Goal: Information Seeking & Learning: Find specific fact

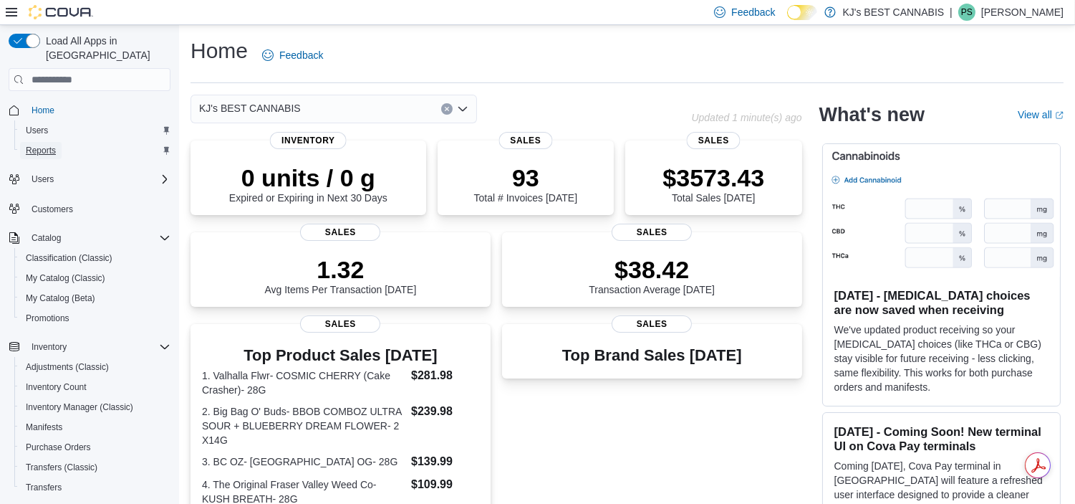
click at [46, 145] on span "Reports" at bounding box center [41, 150] width 30 height 11
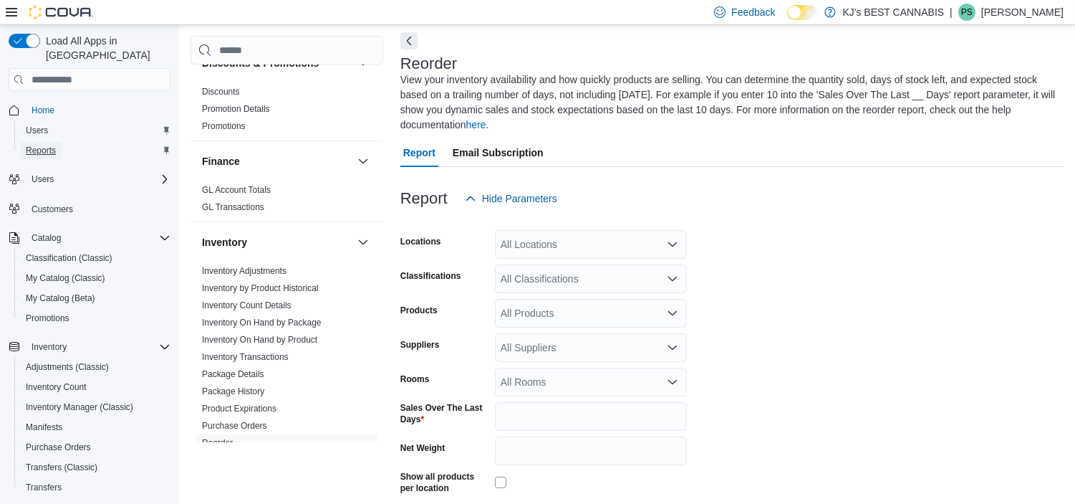
scroll to position [393, 0]
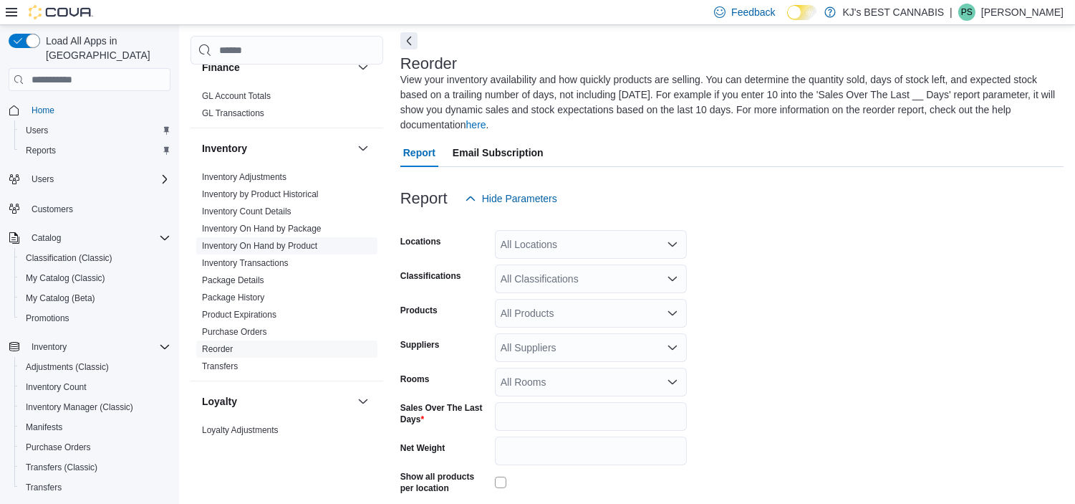
click at [305, 247] on link "Inventory On Hand by Product" at bounding box center [259, 246] width 115 height 10
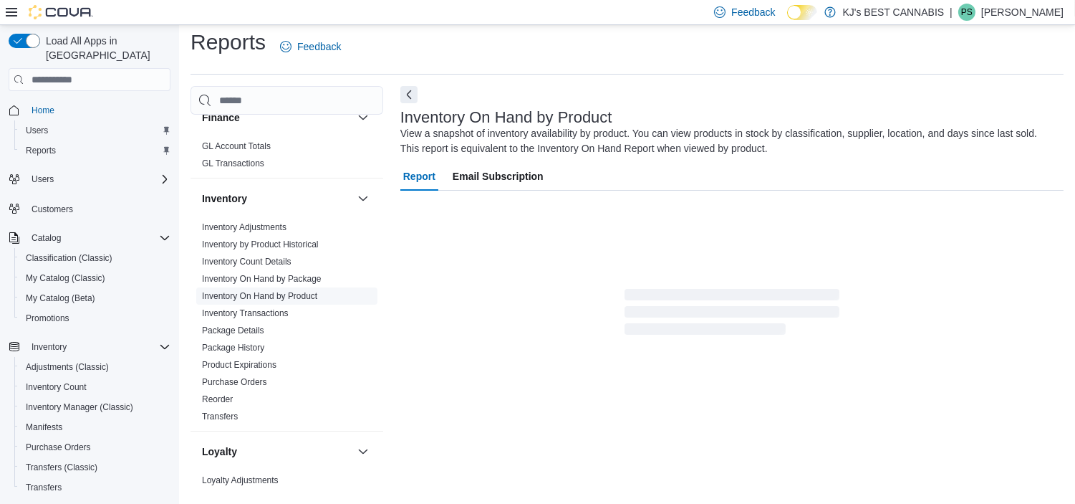
scroll to position [47, 0]
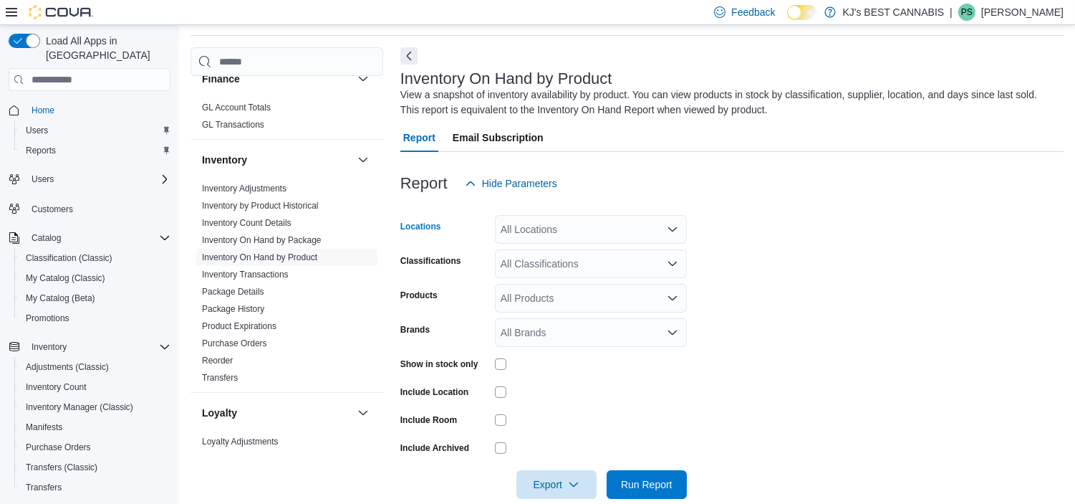
click at [531, 231] on div "All Locations" at bounding box center [591, 229] width 192 height 29
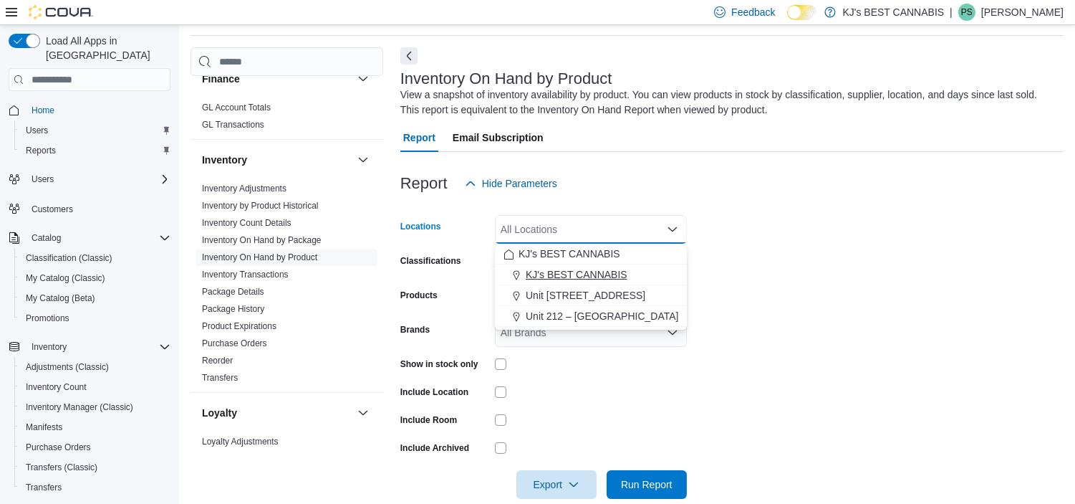
click at [542, 271] on span "KJ's BEST CANNABIS" at bounding box center [577, 274] width 102 height 14
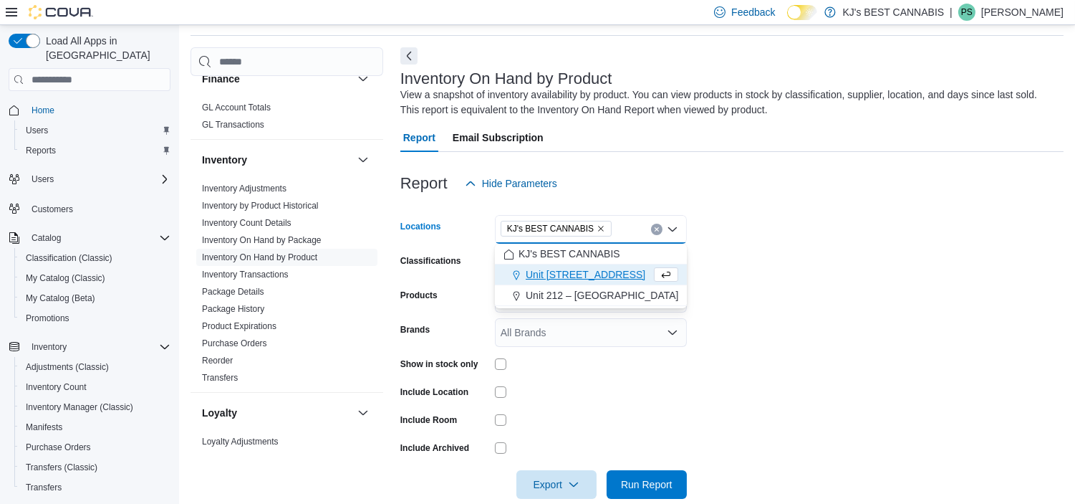
click at [844, 249] on form "Locations KJ's BEST CANNABIS Combo box. Selected. KJ's BEST CANNABIS. Press Bac…" at bounding box center [732, 348] width 663 height 301
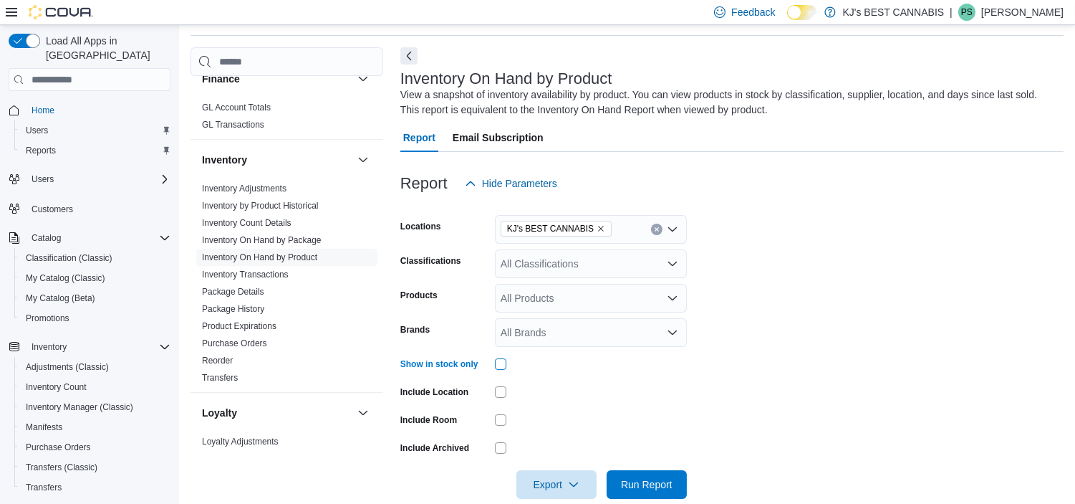
scroll to position [70, 0]
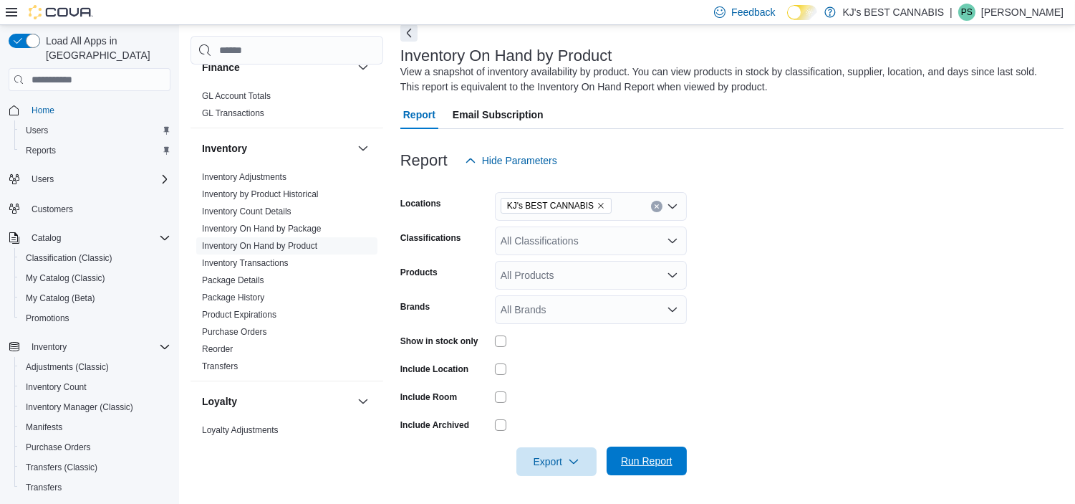
click at [633, 464] on span "Run Report" at bounding box center [647, 461] width 52 height 14
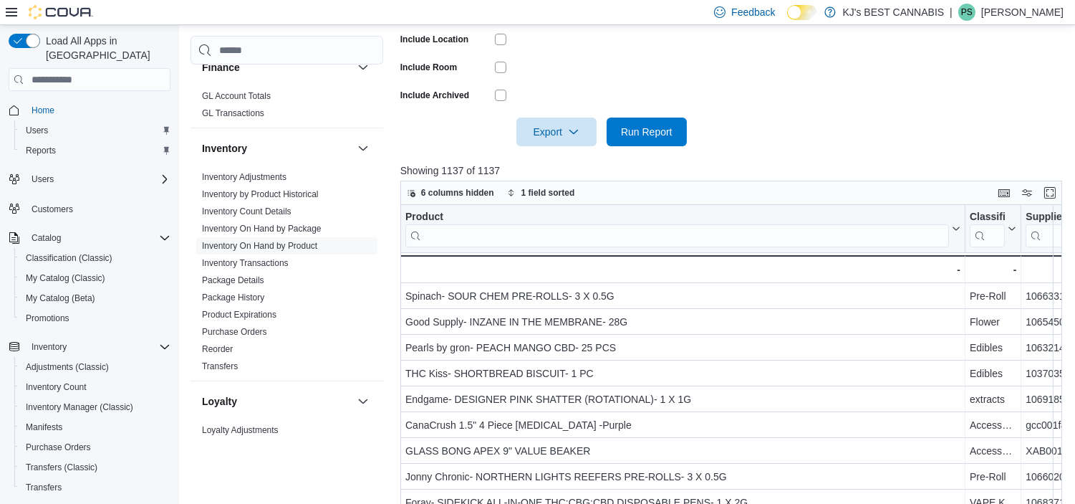
scroll to position [398, 0]
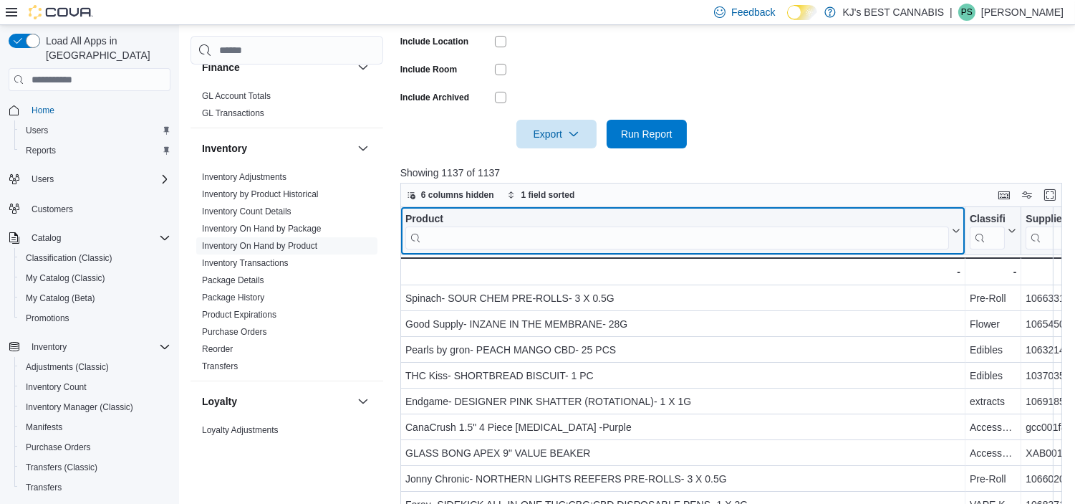
click at [568, 233] on input "search" at bounding box center [678, 237] width 544 height 23
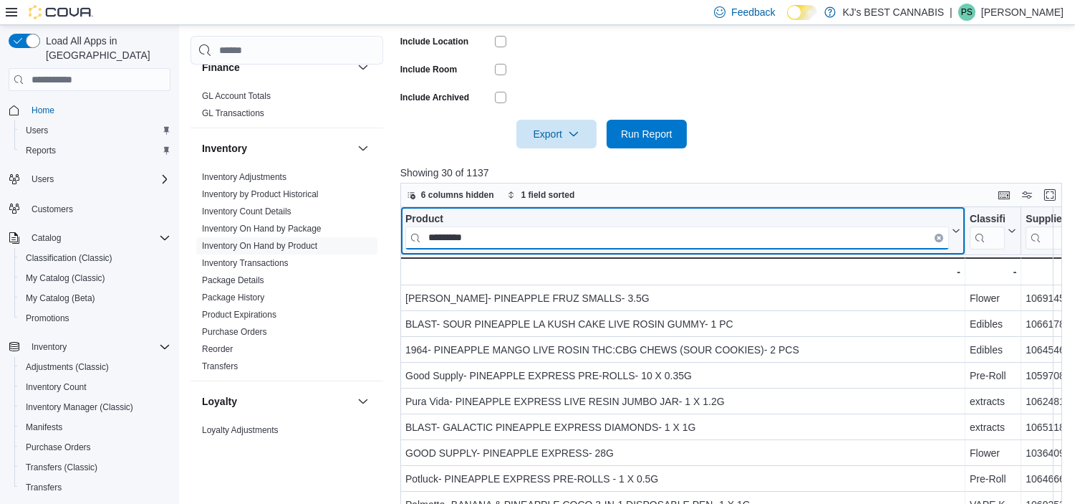
type input "*********"
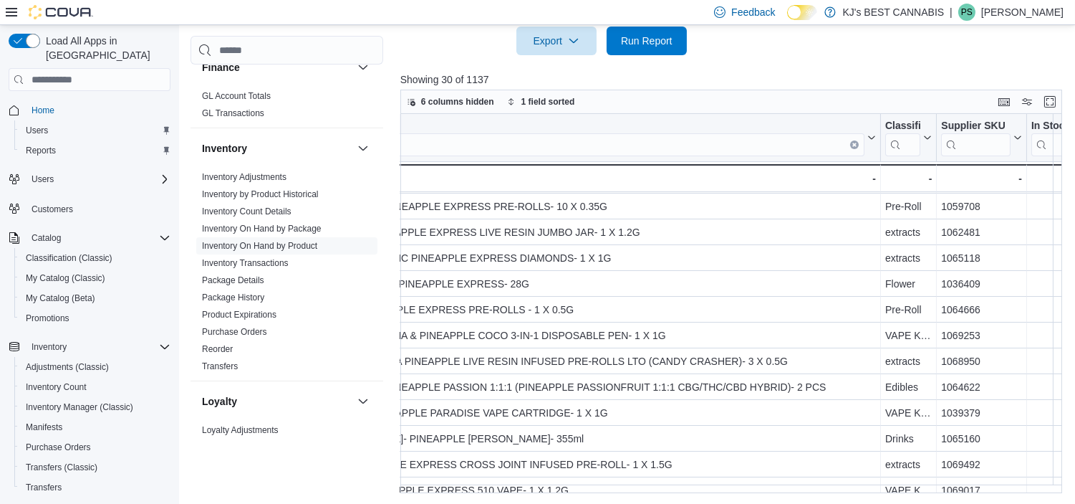
scroll to position [76, 110]
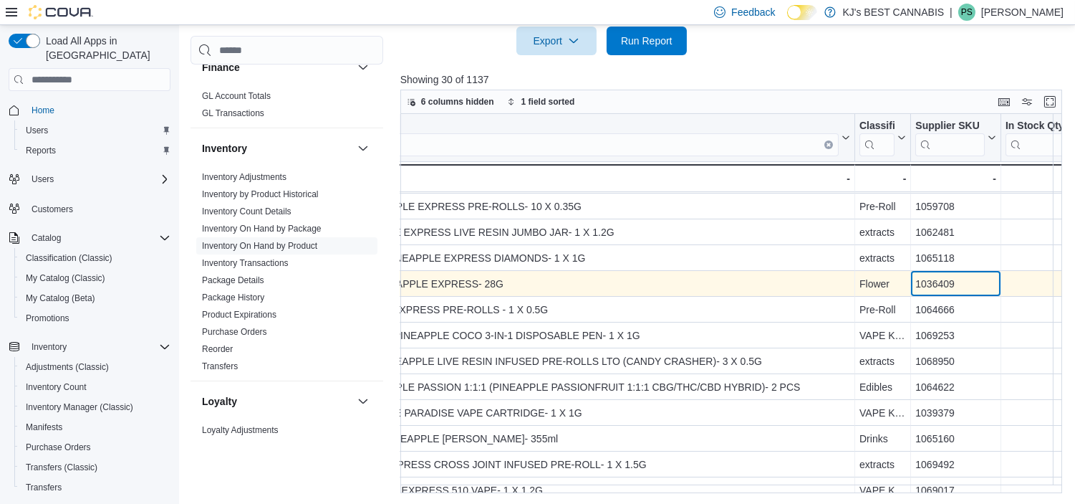
click at [927, 282] on div "1036409" at bounding box center [956, 283] width 81 height 17
copy div "1036409"
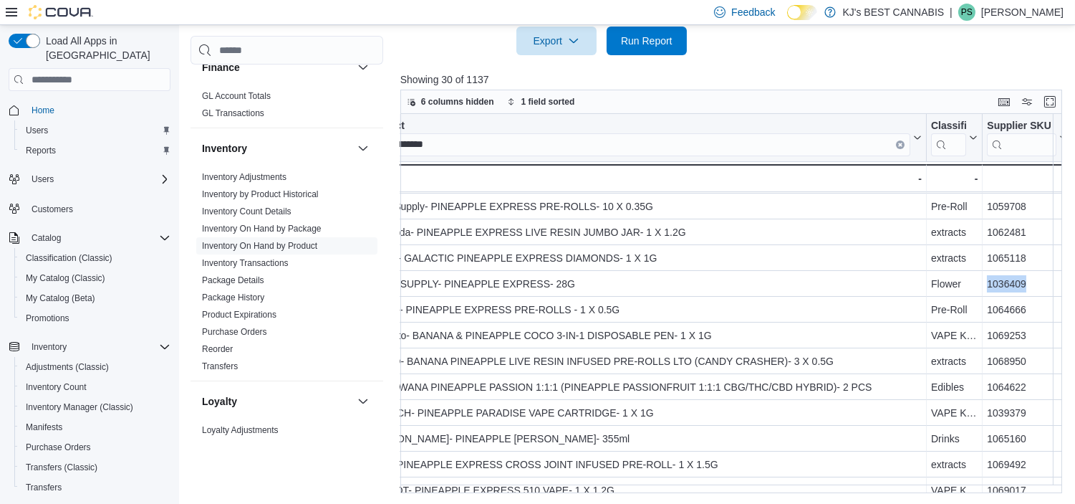
scroll to position [76, 0]
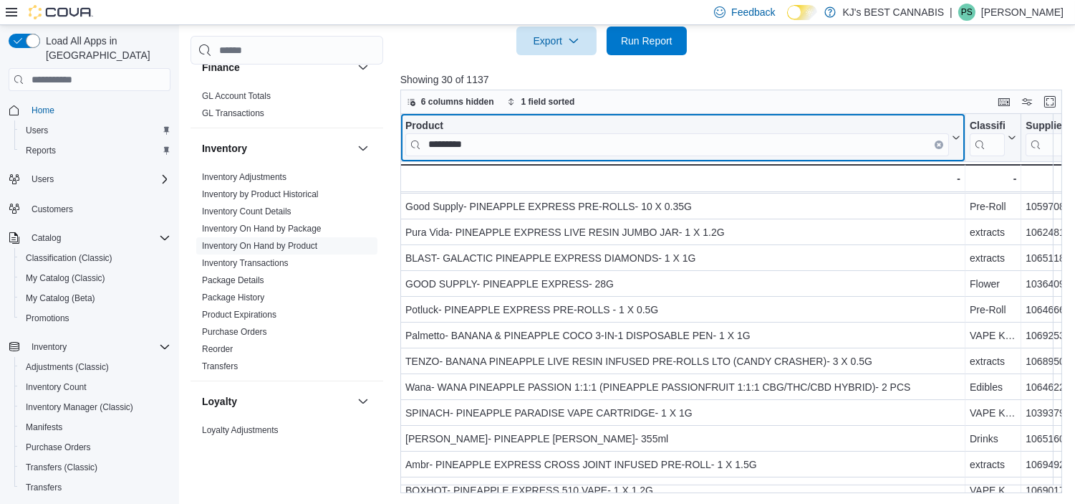
click at [497, 144] on input "*********" at bounding box center [678, 144] width 544 height 23
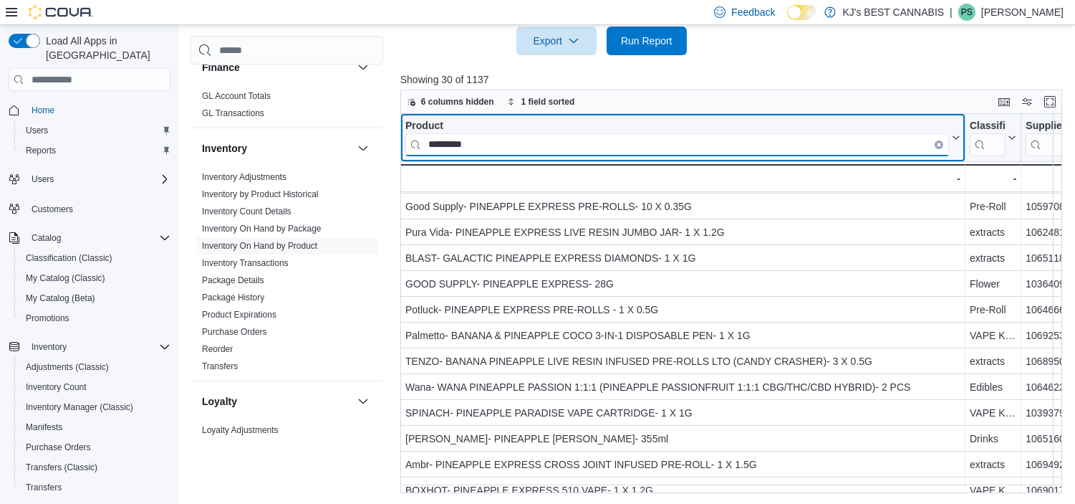
drag, startPoint x: 479, startPoint y: 150, endPoint x: 423, endPoint y: 150, distance: 55.2
click at [423, 150] on input "*********" at bounding box center [678, 144] width 544 height 23
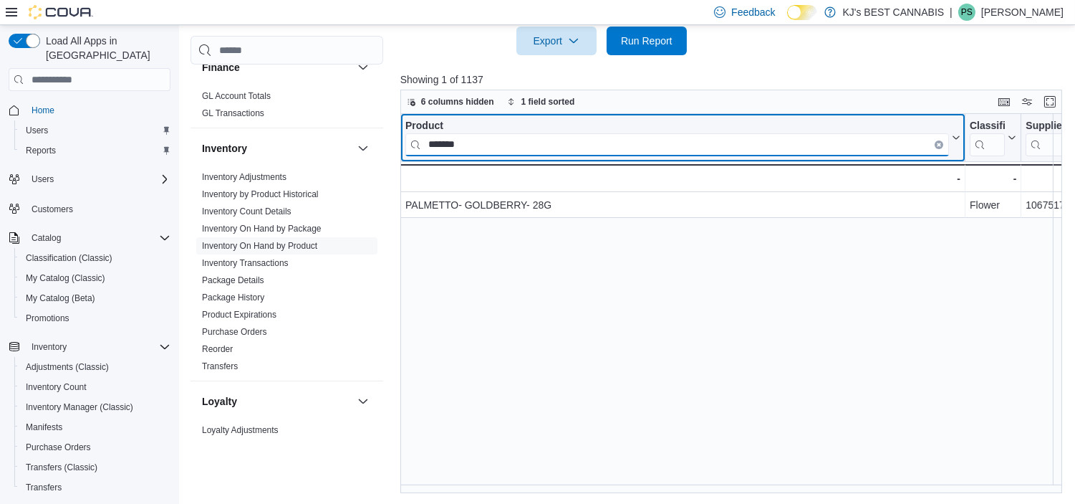
scroll to position [0, 0]
type input "*********"
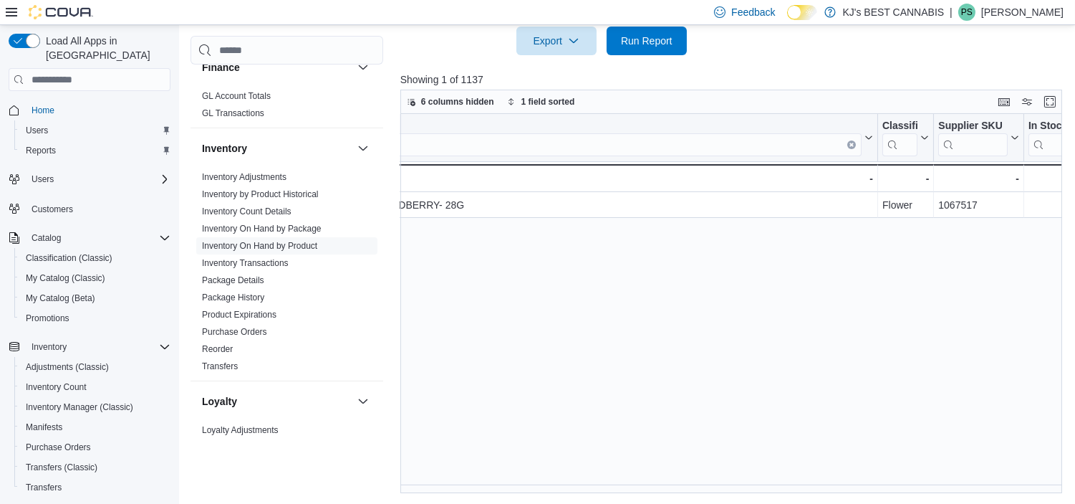
scroll to position [0, 91]
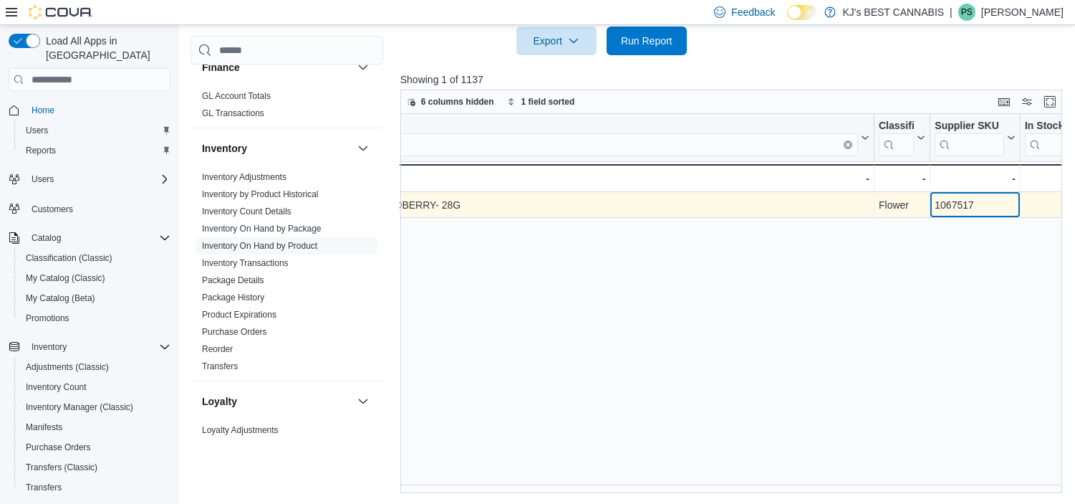
click at [951, 208] on div "1067517" at bounding box center [975, 204] width 81 height 17
copy div "1067517"
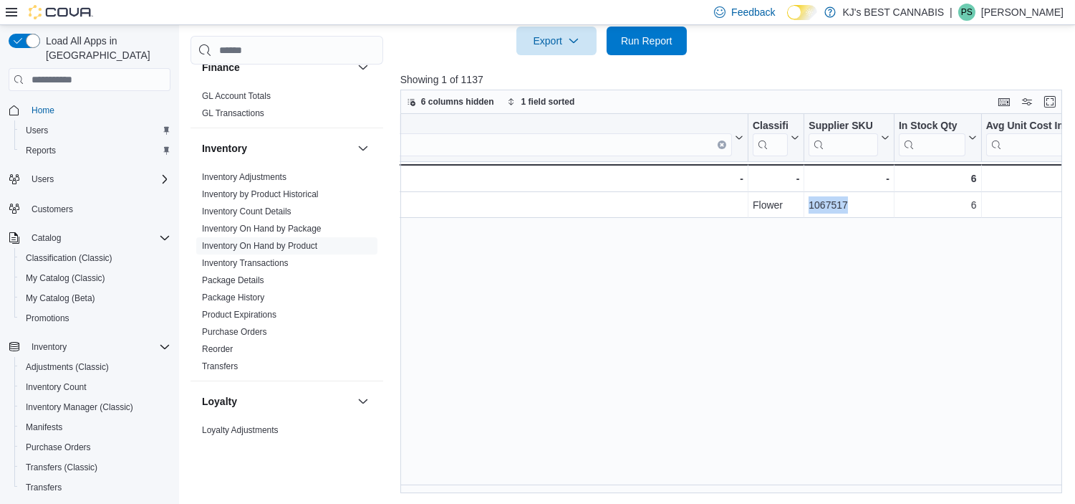
scroll to position [0, 0]
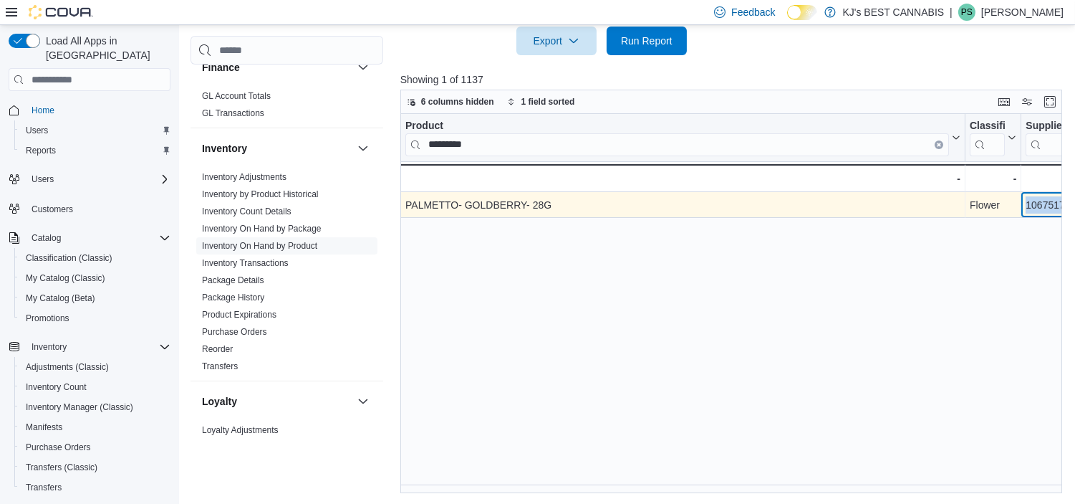
copy div "1067517"
